Goal: Information Seeking & Learning: Check status

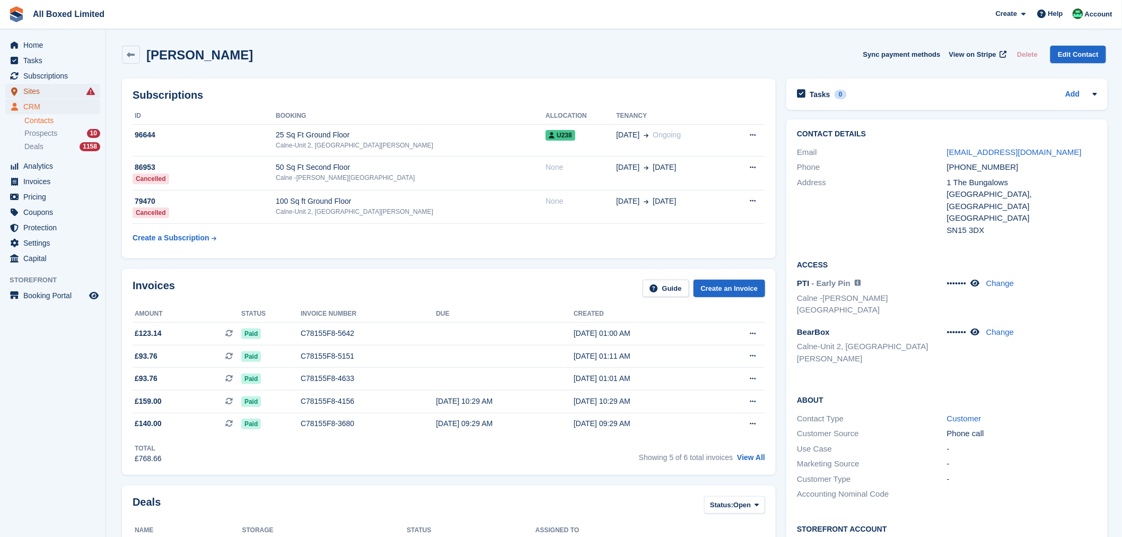
click at [40, 88] on span "Sites" at bounding box center [55, 91] width 64 height 15
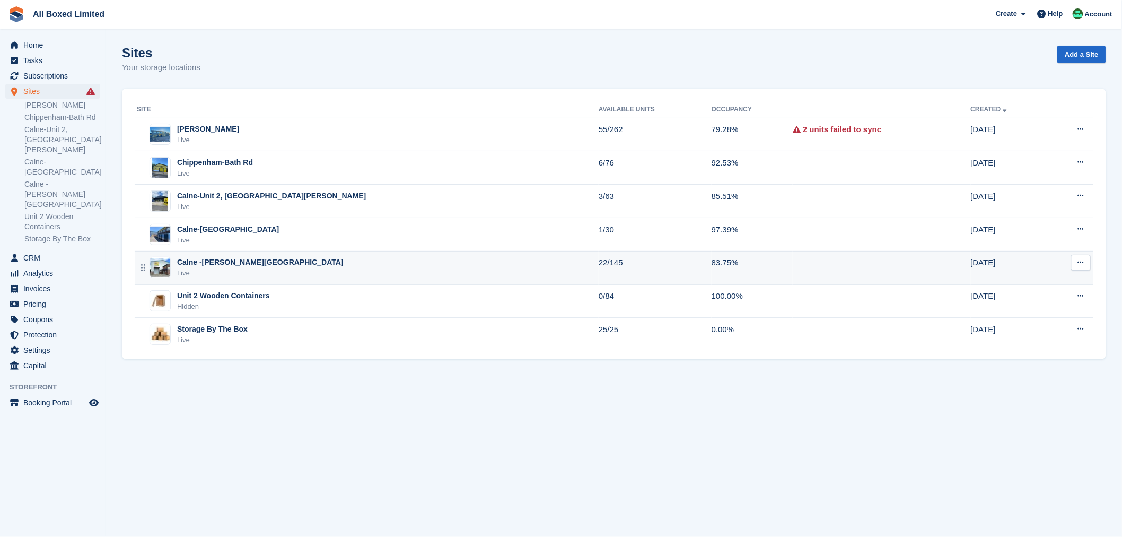
click at [232, 265] on div "Calne -[PERSON_NAME][GEOGRAPHIC_DATA]" at bounding box center [260, 262] width 166 height 11
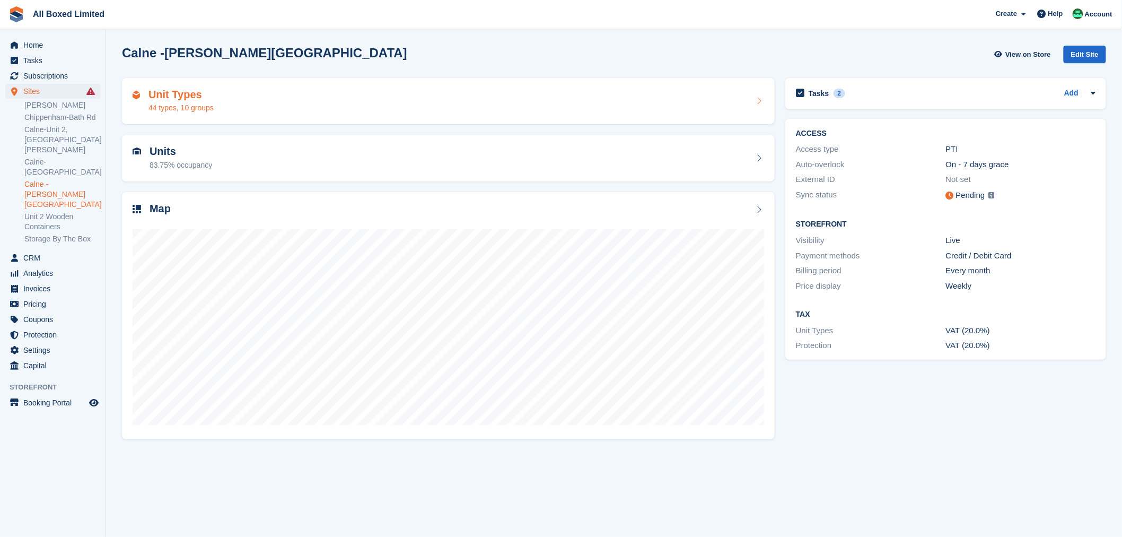
click at [239, 91] on div "Unit Types 44 types, 10 groups" at bounding box center [448, 101] width 631 height 25
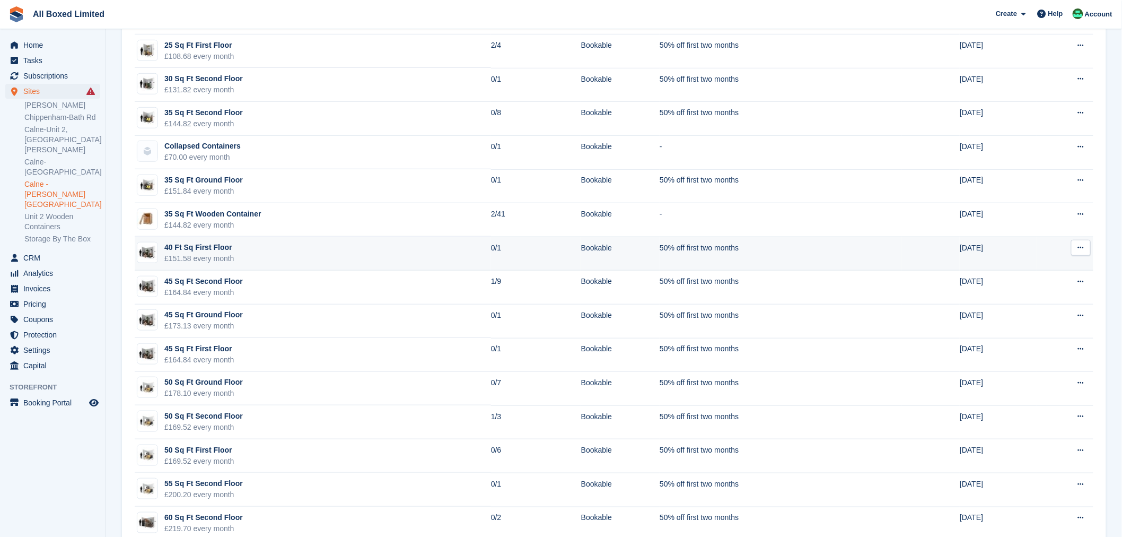
scroll to position [353, 0]
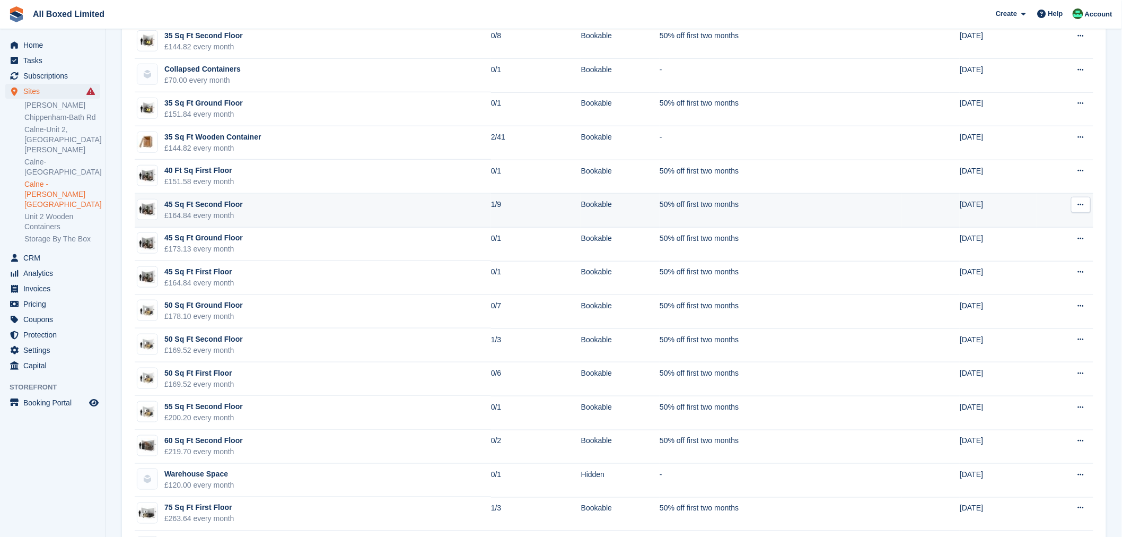
click at [298, 210] on td "45 Sq Ft Second Floor £164.84 every month" at bounding box center [313, 211] width 356 height 34
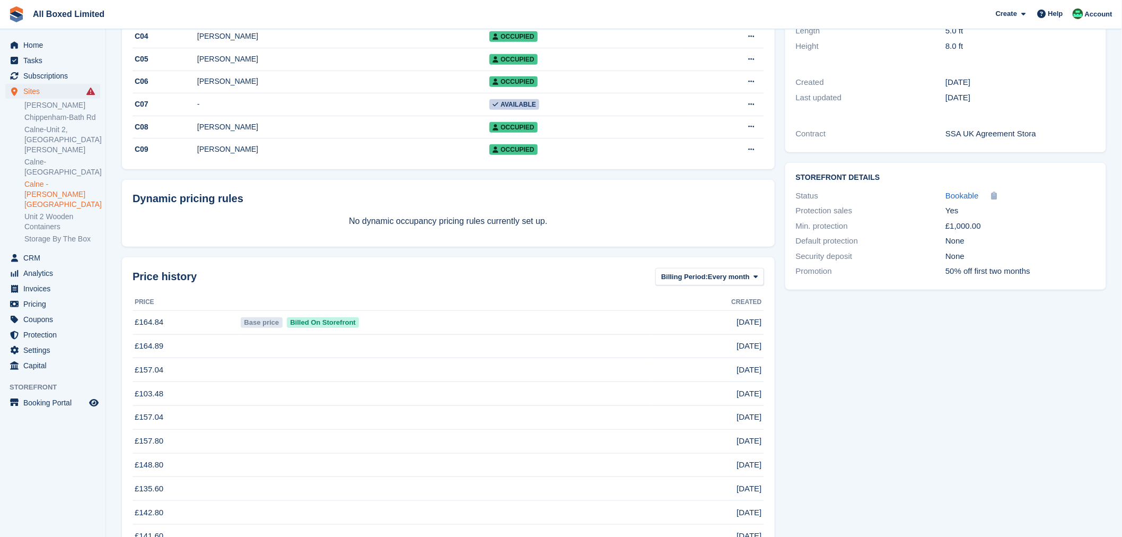
scroll to position [177, 0]
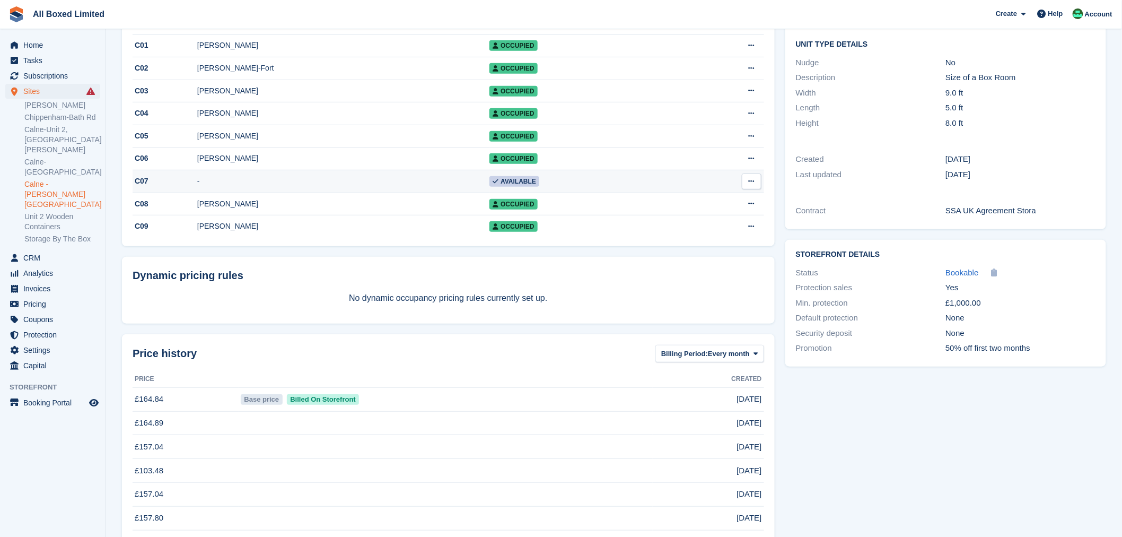
click at [256, 183] on td "-" at bounding box center [343, 181] width 292 height 23
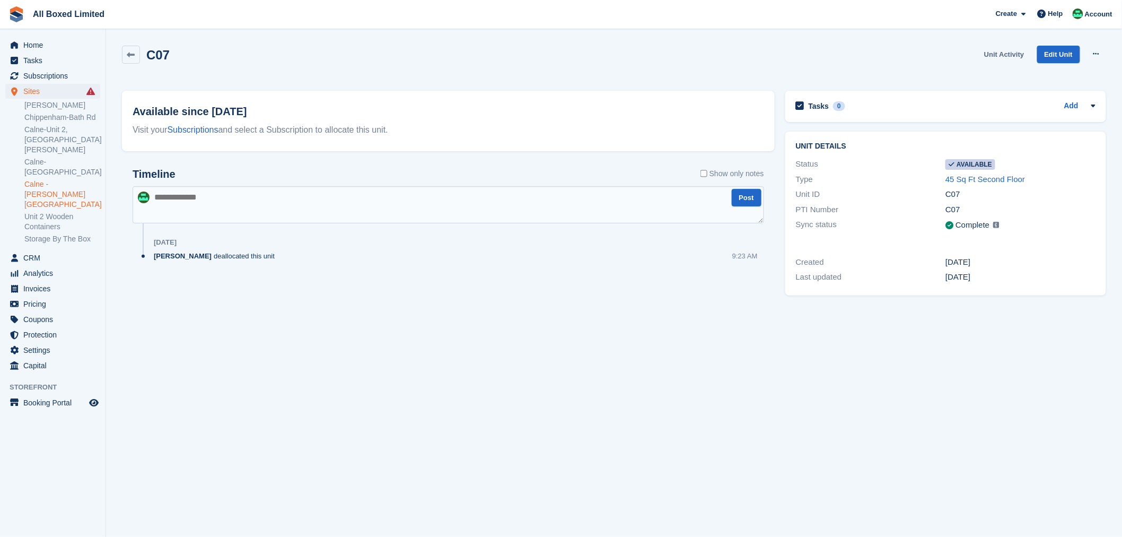
click at [1020, 54] on link "Unit Activity" at bounding box center [1004, 54] width 48 height 17
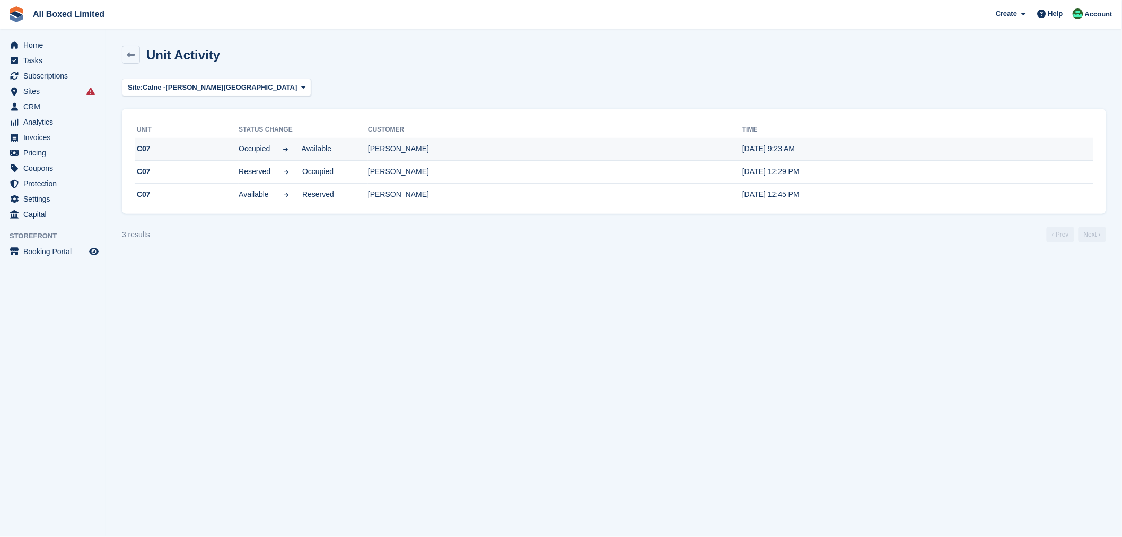
click at [383, 148] on td "[PERSON_NAME]" at bounding box center [555, 149] width 374 height 23
click at [133, 58] on icon at bounding box center [131, 55] width 8 height 8
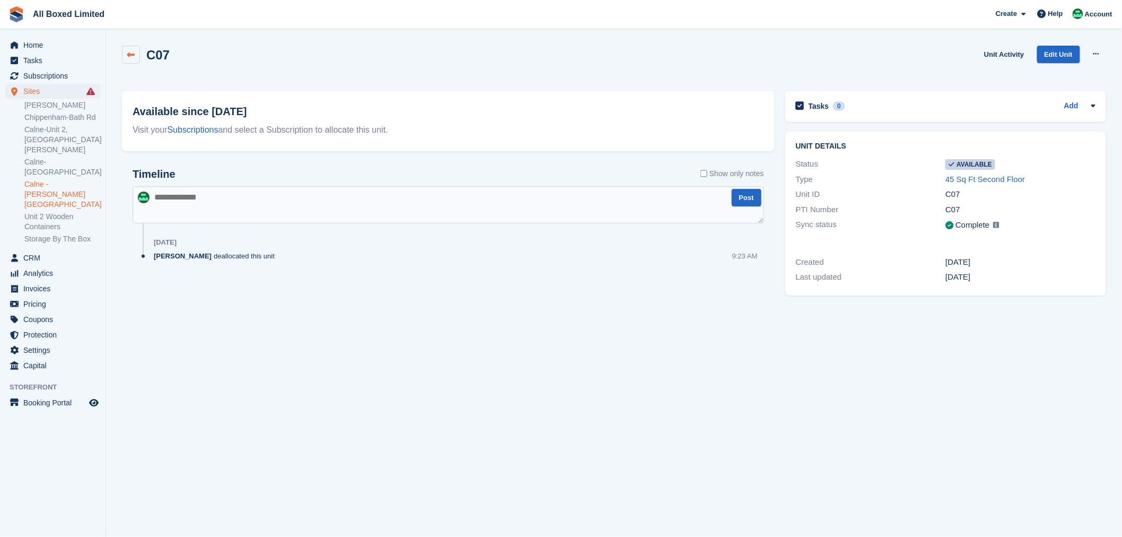
click at [134, 56] on icon at bounding box center [131, 55] width 8 height 8
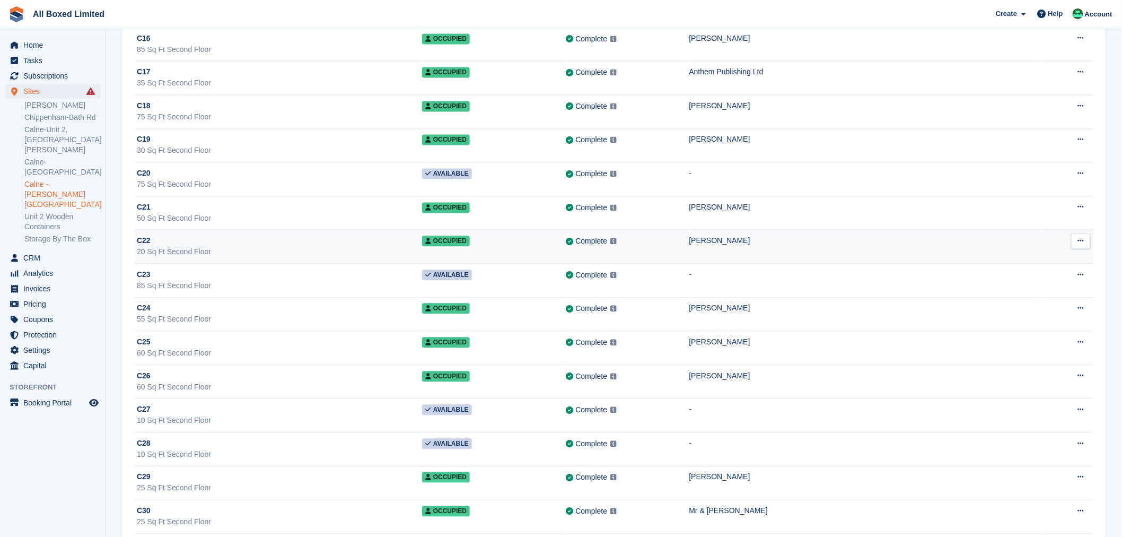
scroll to position [2474, 0]
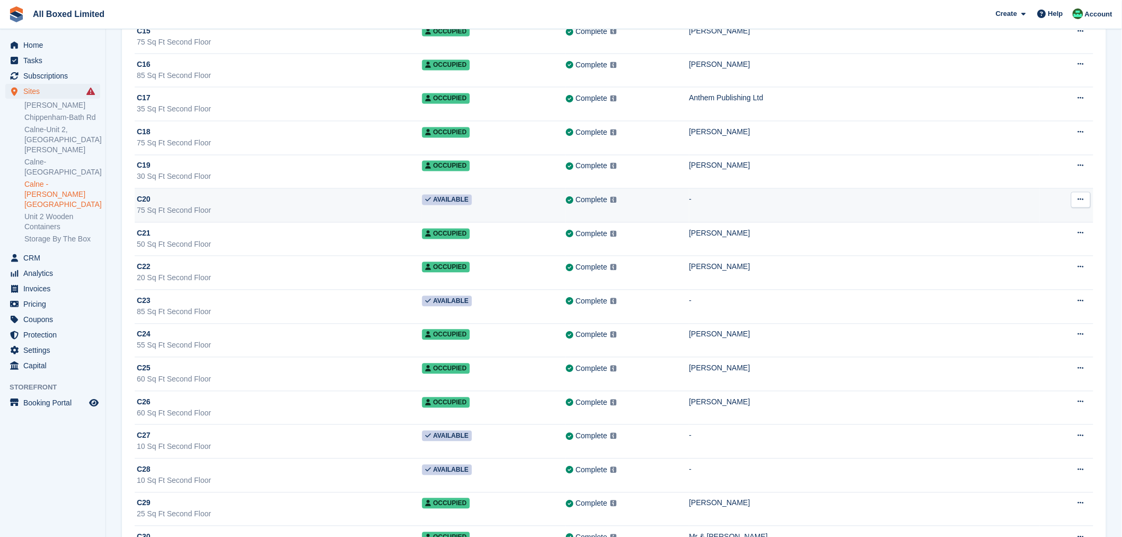
click at [198, 203] on div "C20" at bounding box center [279, 199] width 285 height 11
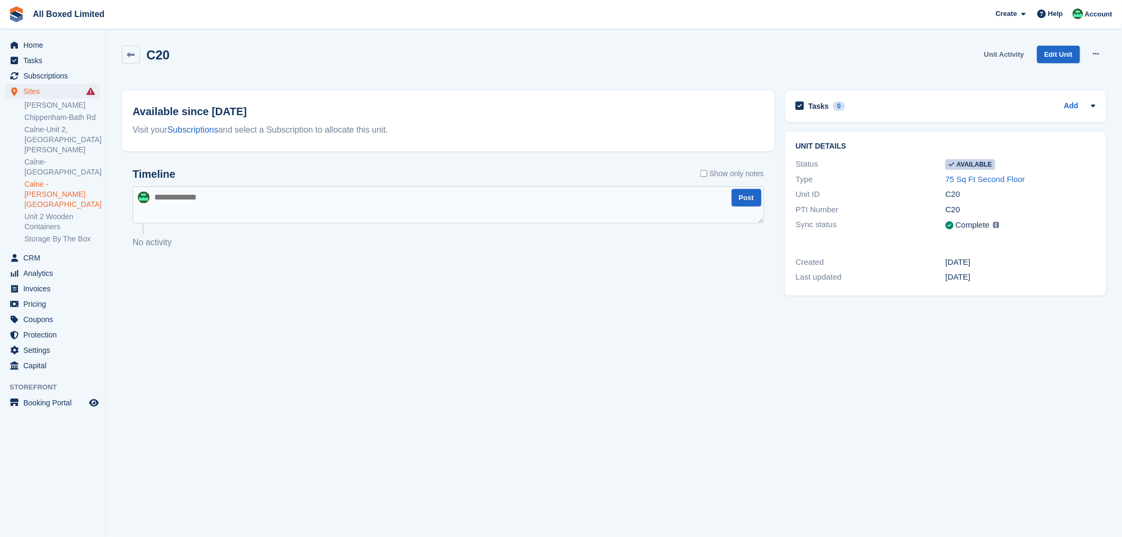
click at [992, 51] on link "Unit Activity" at bounding box center [1004, 54] width 48 height 17
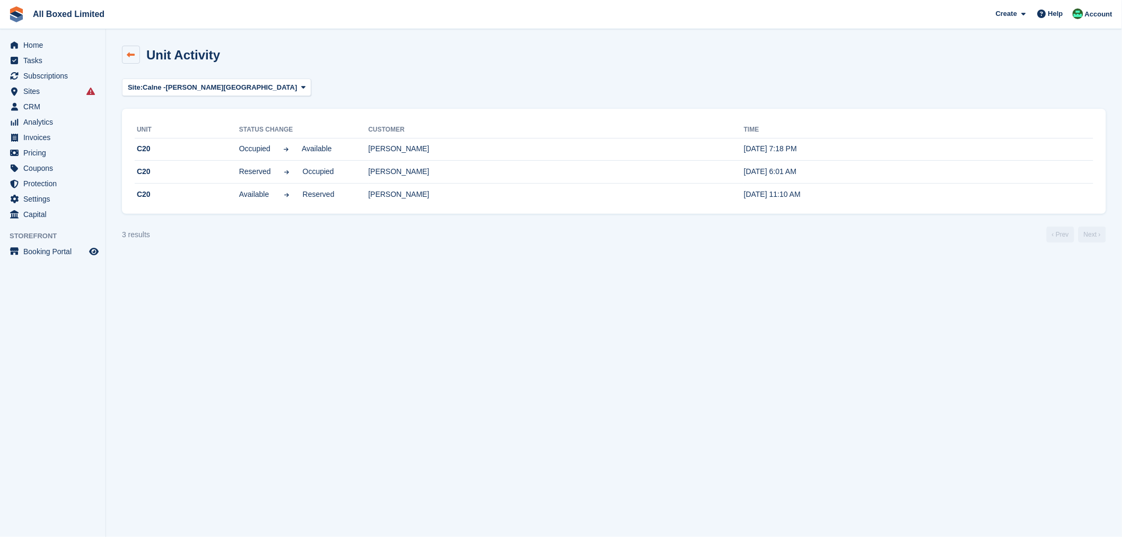
click at [135, 59] on link at bounding box center [131, 55] width 18 height 18
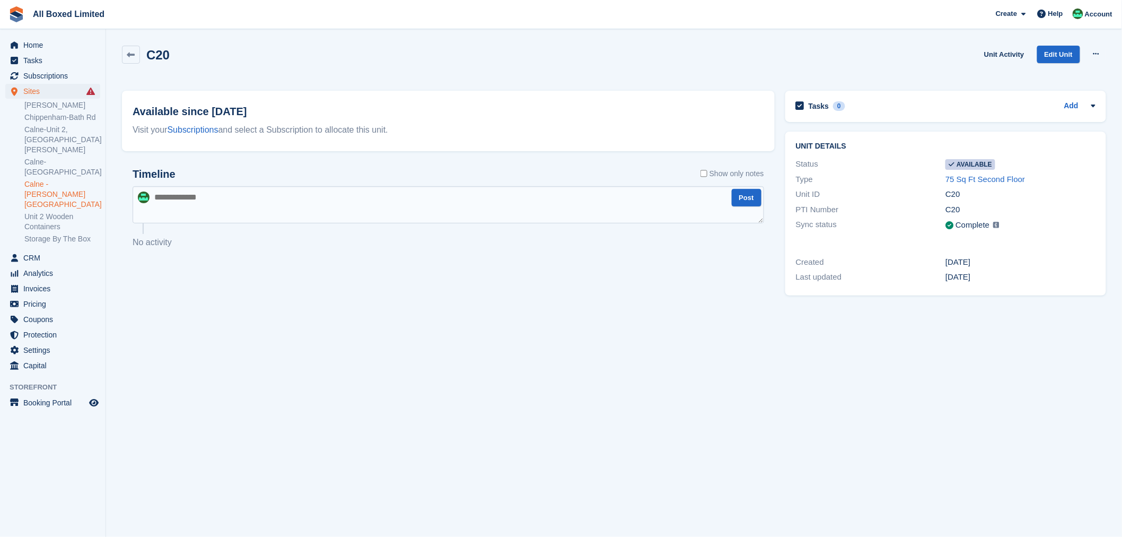
click at [135, 59] on link at bounding box center [131, 55] width 18 height 18
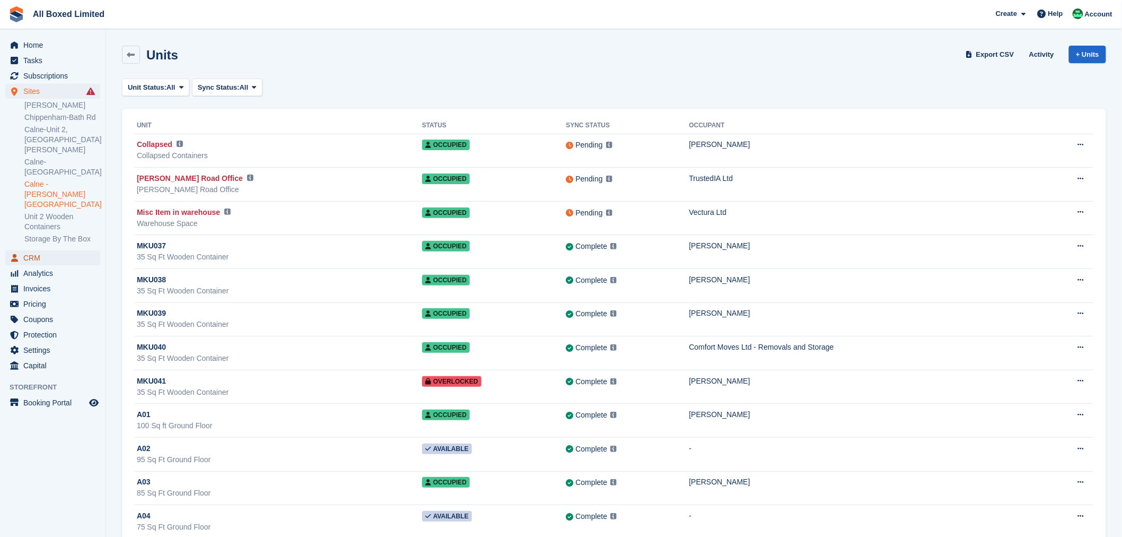
click at [39, 250] on span "CRM" at bounding box center [55, 257] width 64 height 15
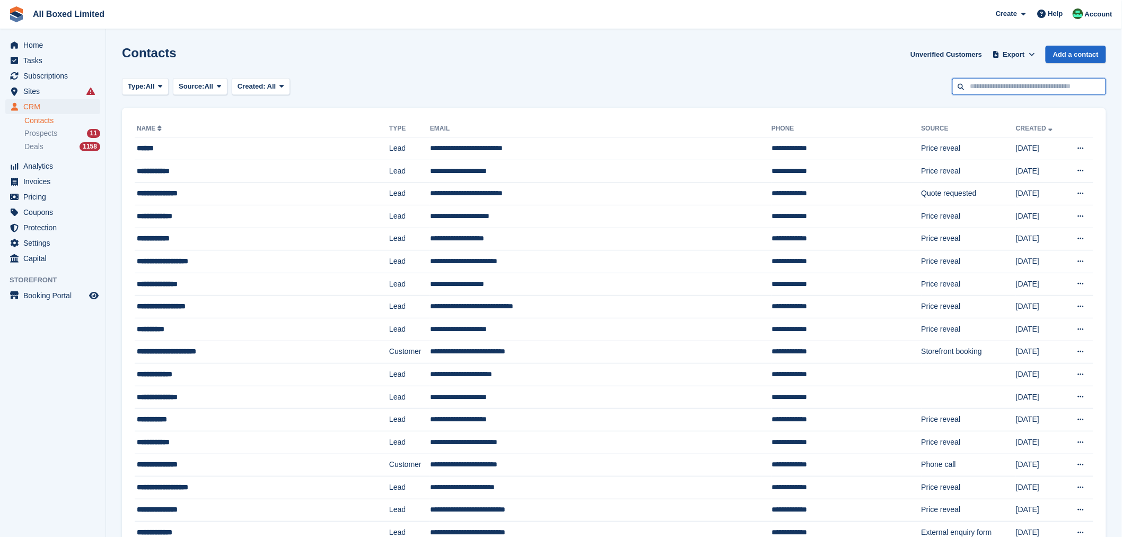
click at [990, 89] on input "text" at bounding box center [1029, 86] width 154 height 17
type input "**********"
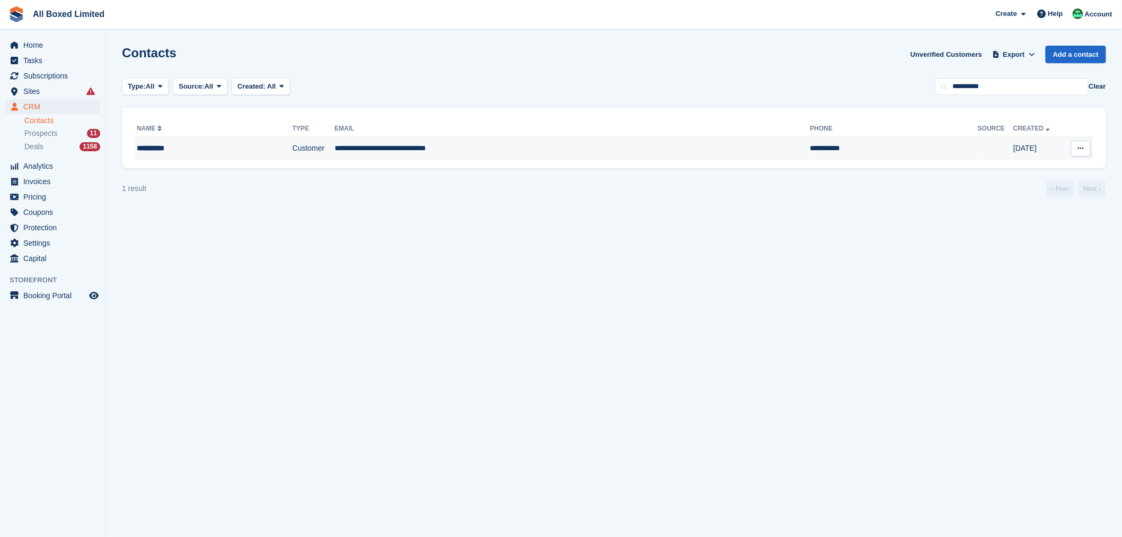
click at [456, 150] on td "**********" at bounding box center [573, 148] width 476 height 22
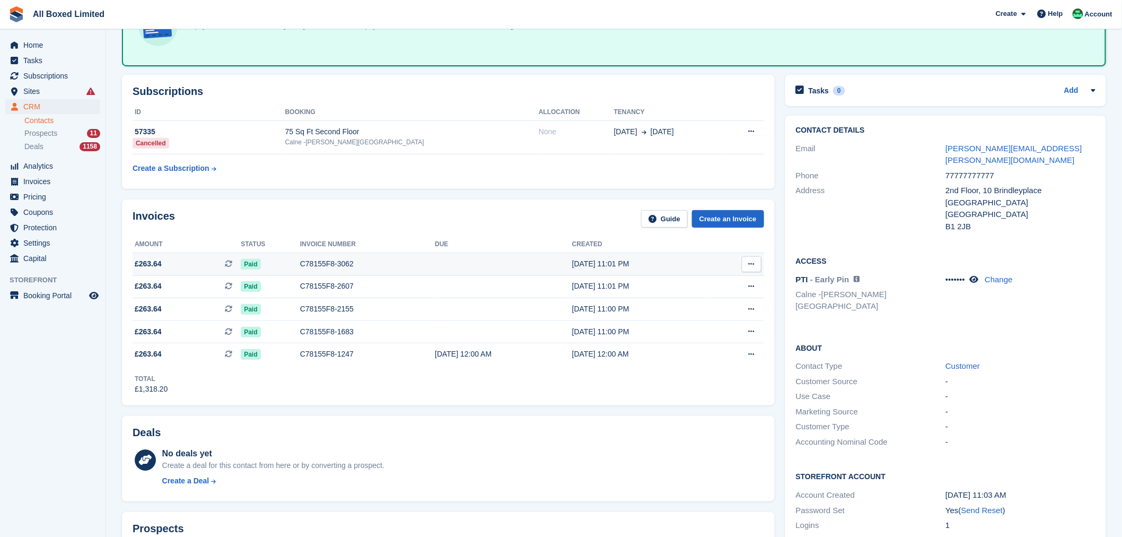
scroll to position [71, 0]
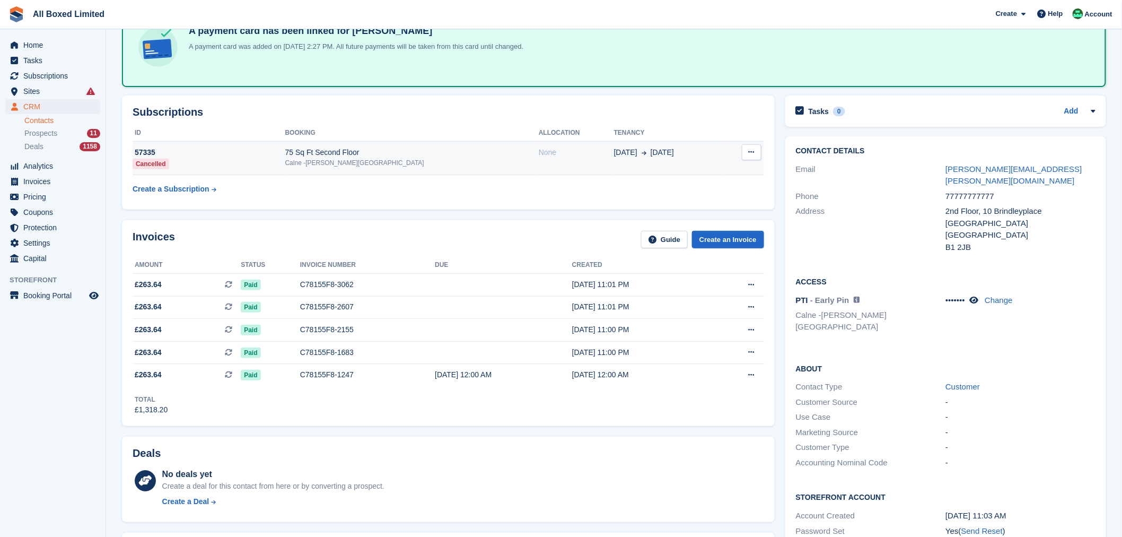
click at [154, 152] on div "57335" at bounding box center [209, 152] width 153 height 11
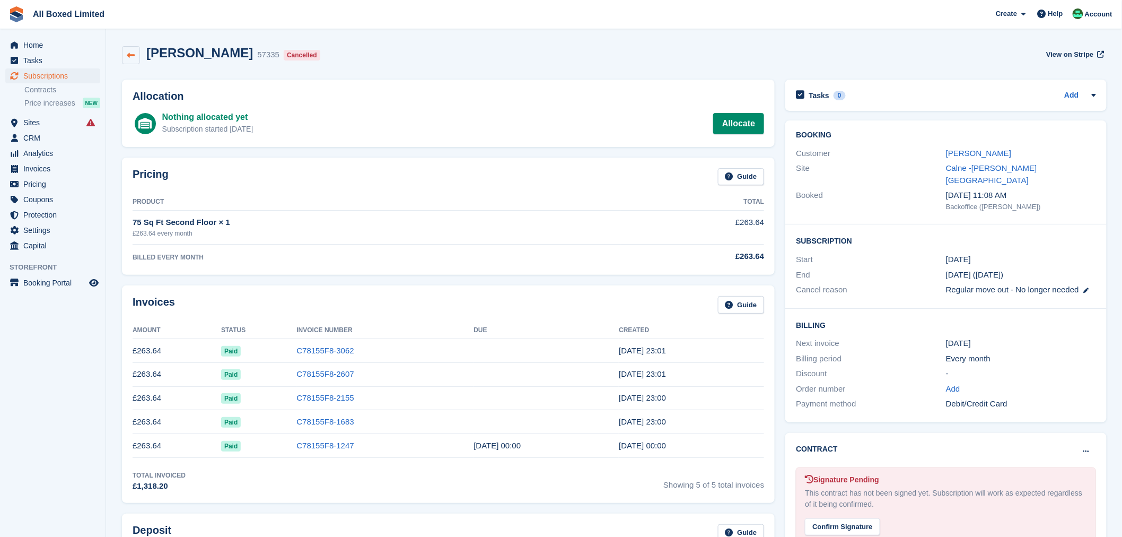
click at [138, 59] on link at bounding box center [131, 55] width 18 height 18
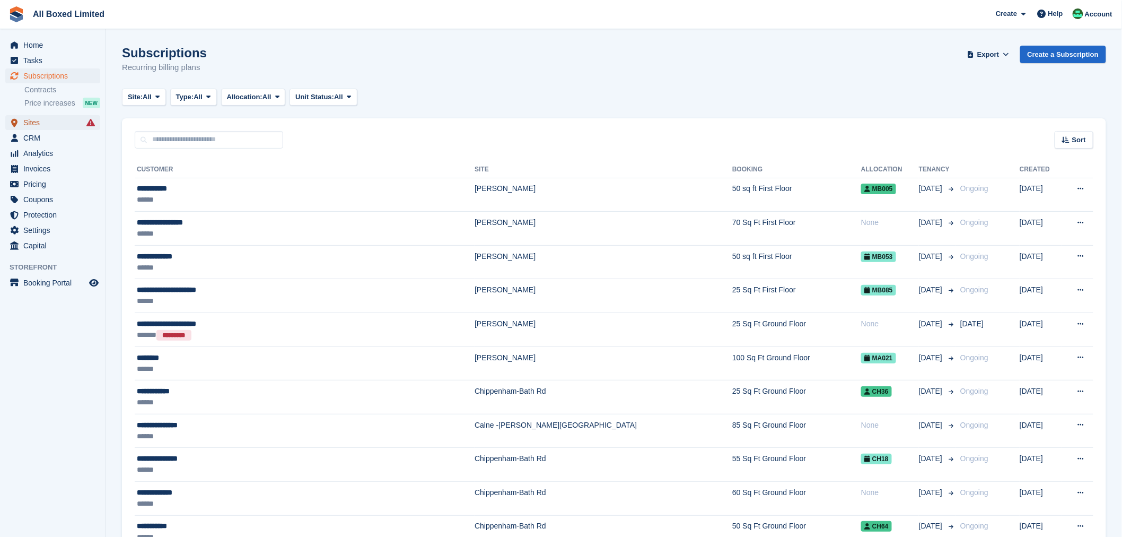
click at [55, 125] on span "Sites" at bounding box center [55, 122] width 64 height 15
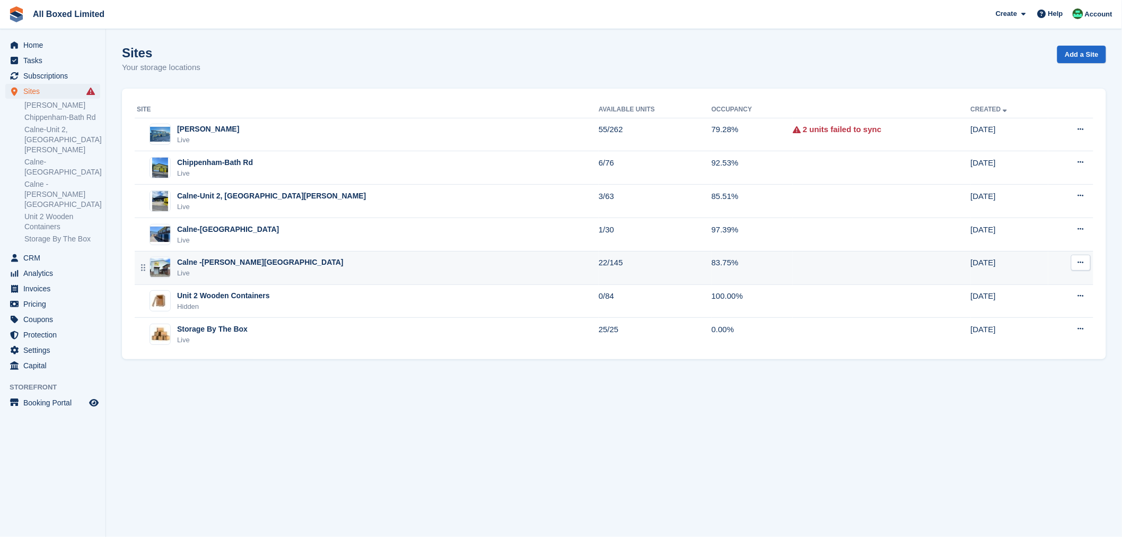
click at [235, 265] on div "Calne -[PERSON_NAME][GEOGRAPHIC_DATA]" at bounding box center [260, 262] width 166 height 11
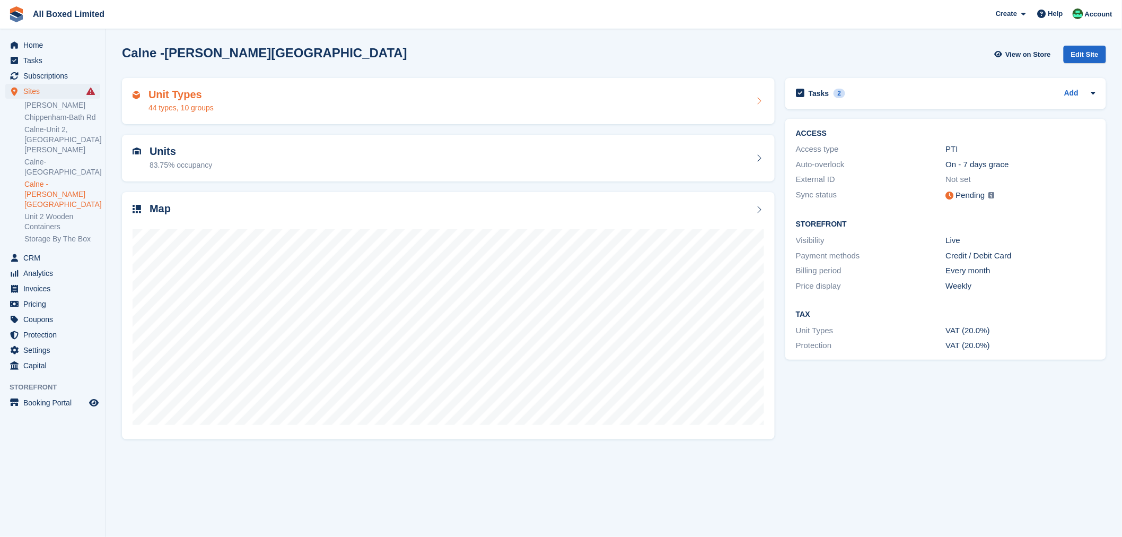
click at [203, 106] on div "44 types, 10 groups" at bounding box center [180, 107] width 65 height 11
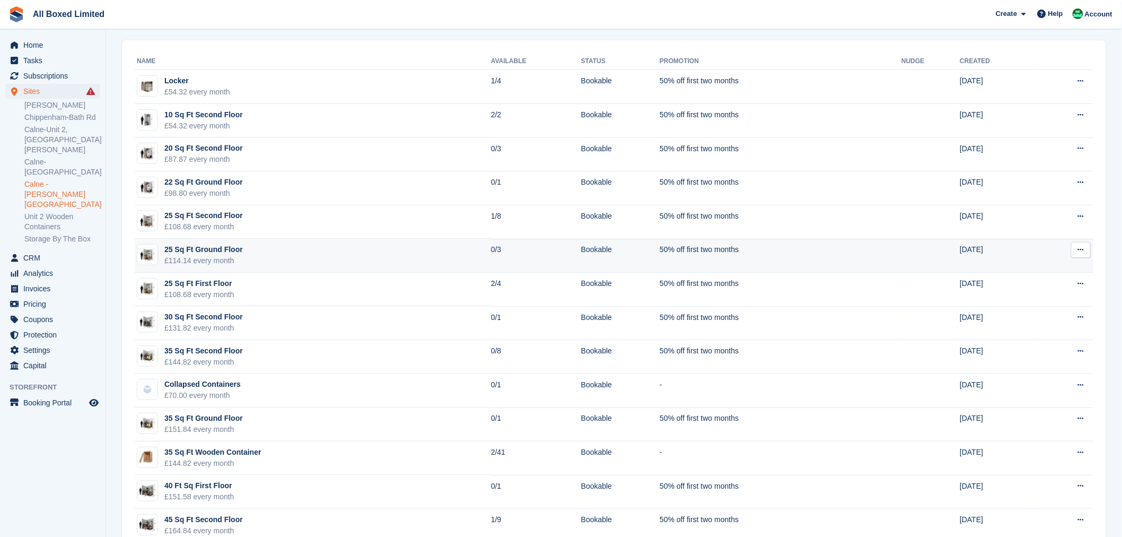
scroll to position [59, 0]
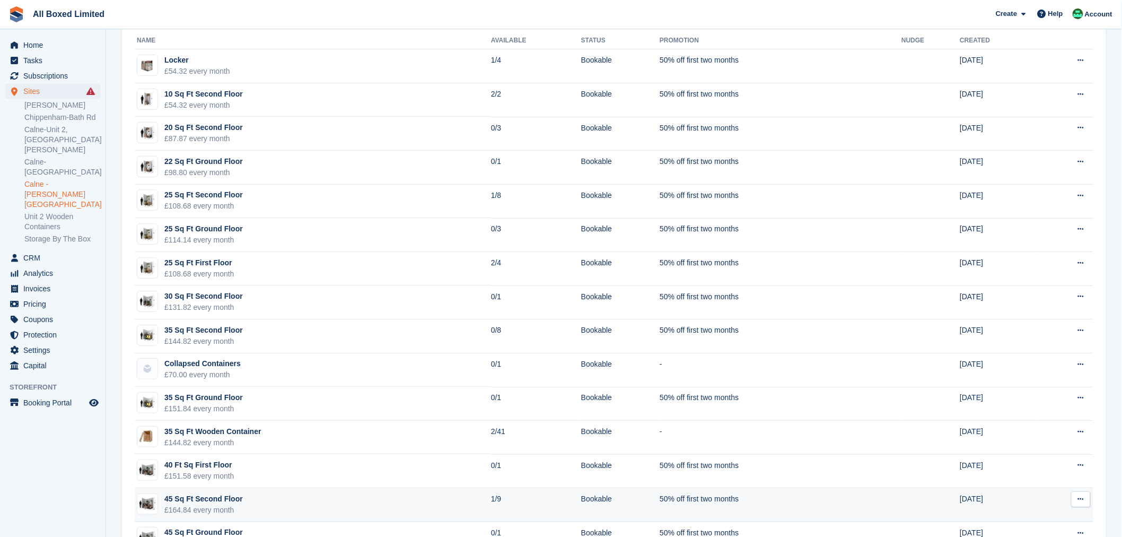
click at [209, 508] on div "£164.84 every month" at bounding box center [203, 509] width 78 height 11
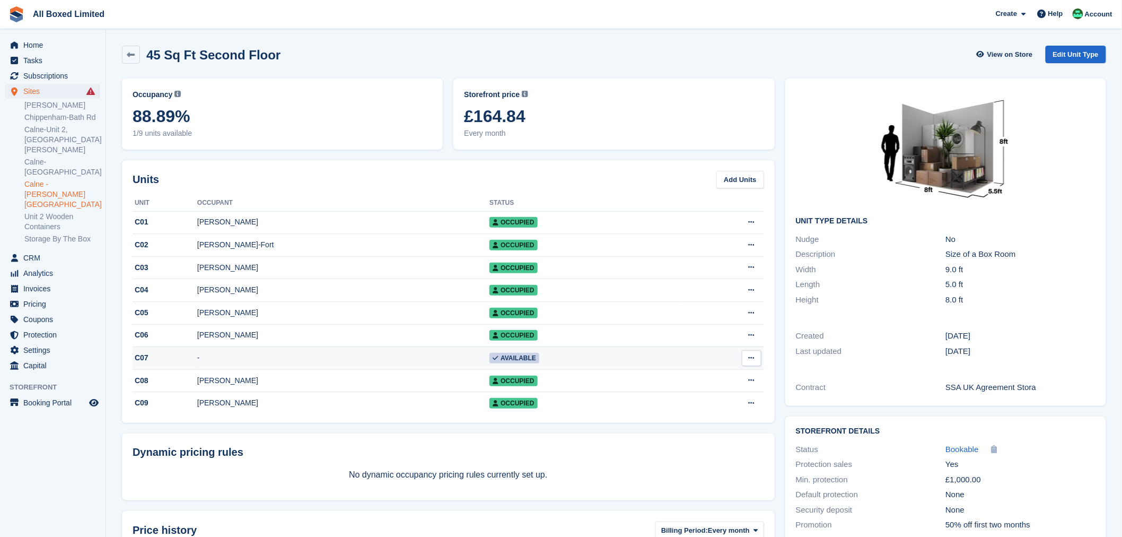
click at [197, 356] on div "C07" at bounding box center [165, 357] width 65 height 11
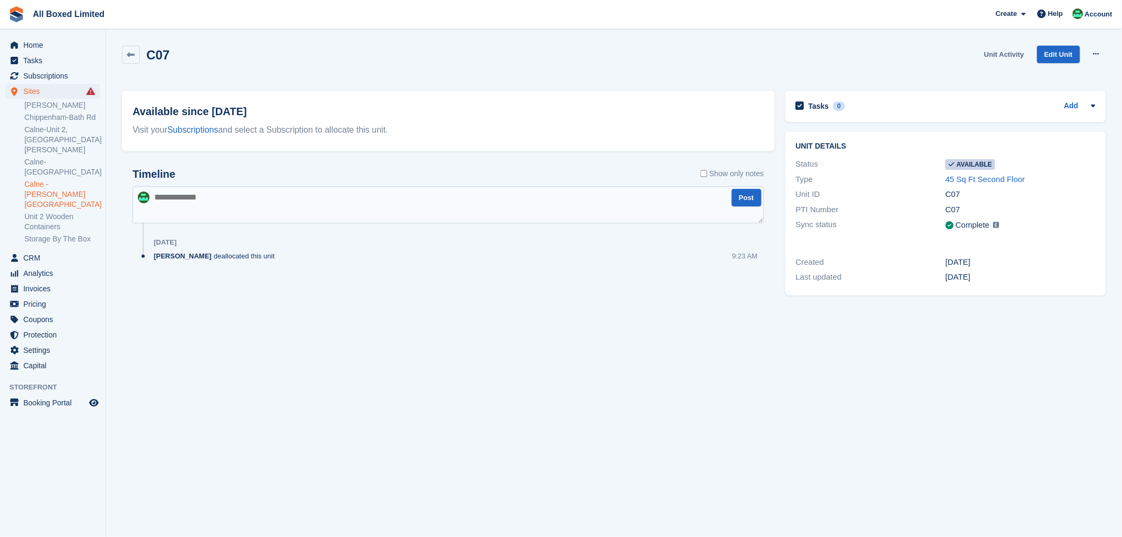
click at [1007, 53] on link "Unit Activity" at bounding box center [1004, 54] width 48 height 17
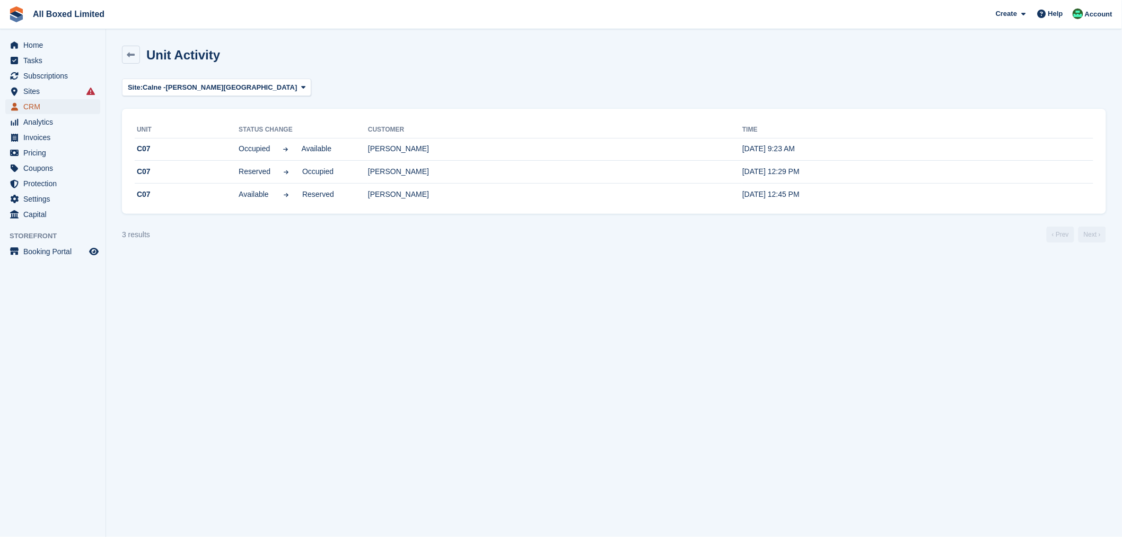
click at [49, 108] on span "CRM" at bounding box center [55, 106] width 64 height 15
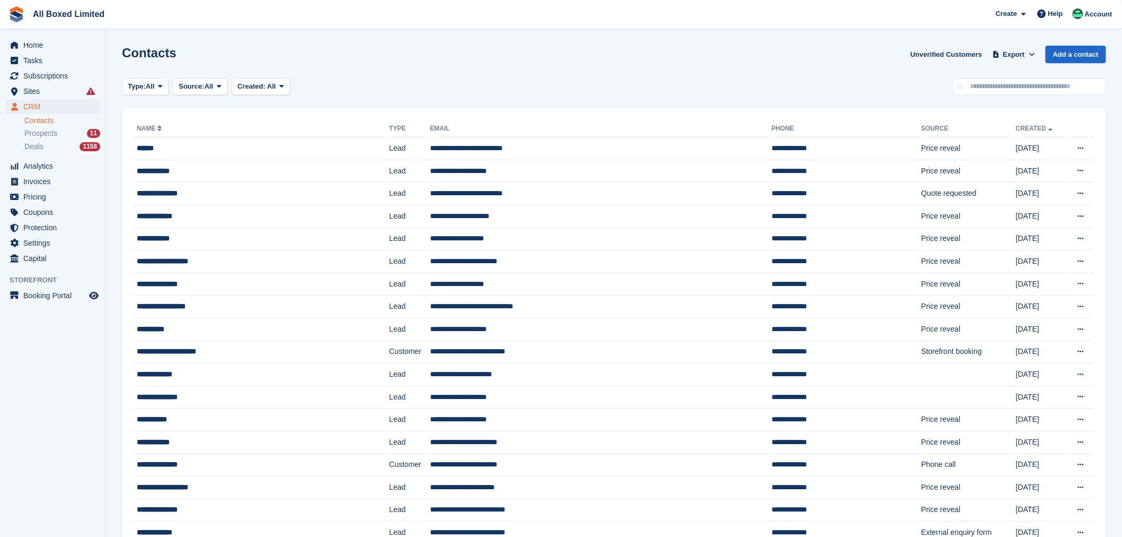
click at [54, 119] on link "Contacts" at bounding box center [62, 121] width 76 height 10
click at [979, 88] on input "text" at bounding box center [1029, 86] width 154 height 17
type input "**********"
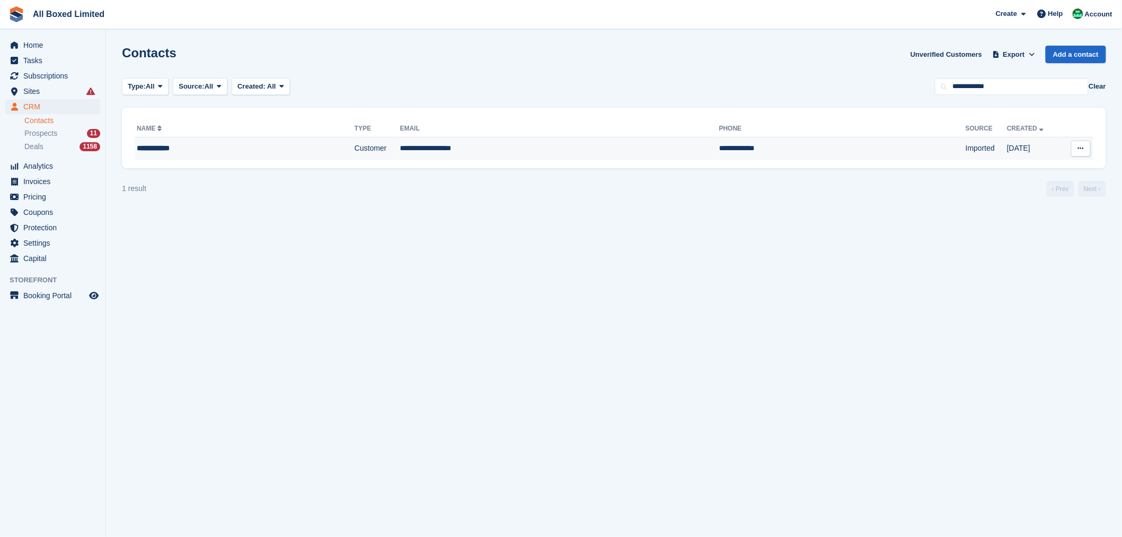
click at [168, 149] on div "**********" at bounding box center [213, 148] width 153 height 11
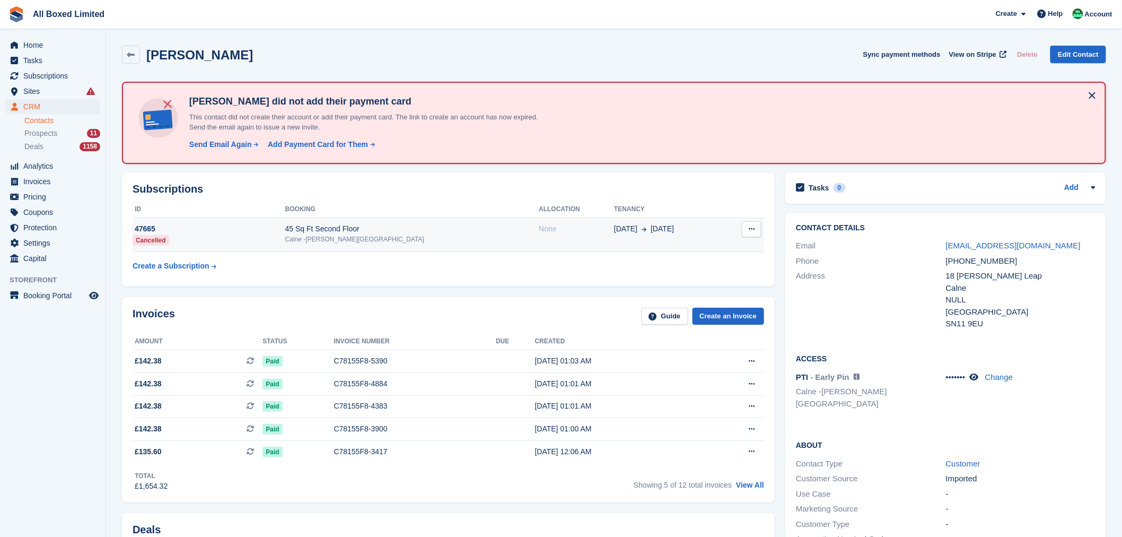
click at [337, 225] on div "45 Sq Ft Second Floor" at bounding box center [412, 228] width 254 height 11
